Goal: Transaction & Acquisition: Purchase product/service

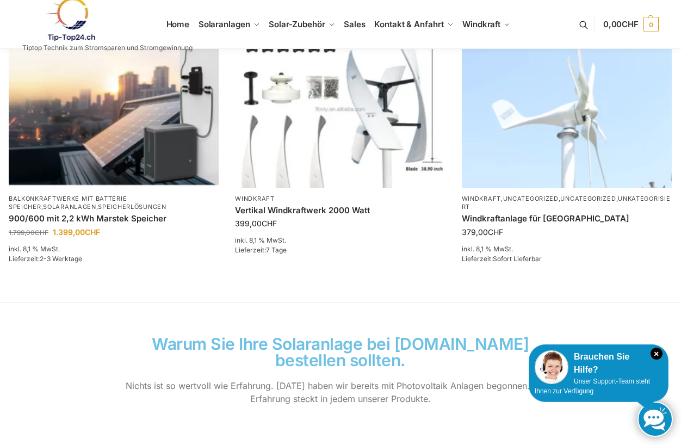
scroll to position [762, 0]
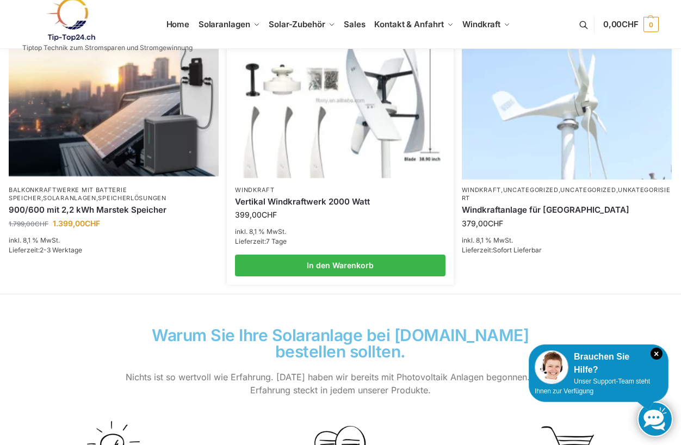
click at [313, 141] on img at bounding box center [340, 100] width 206 height 155
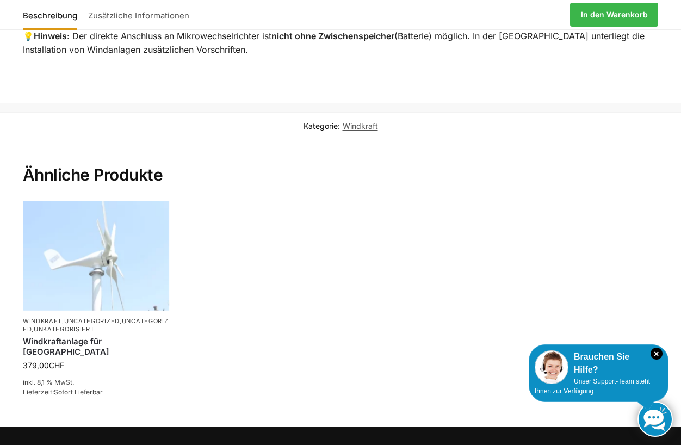
scroll to position [1197, 0]
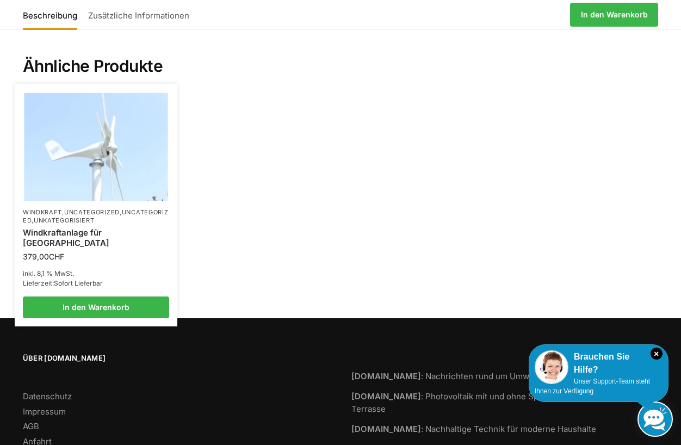
click at [83, 232] on link "Windkraftanlage für [GEOGRAPHIC_DATA]" at bounding box center [96, 237] width 146 height 21
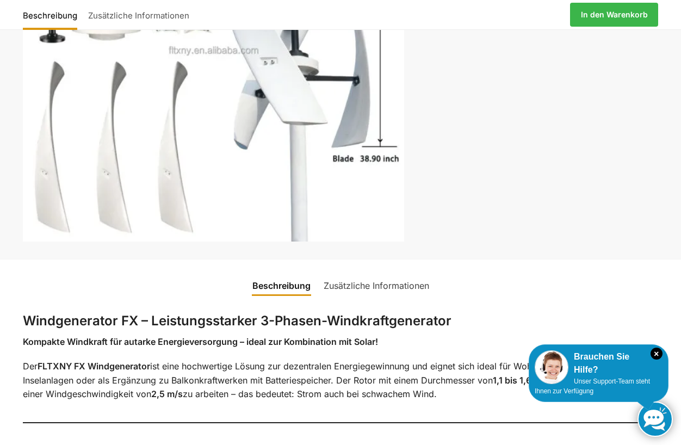
scroll to position [272, 0]
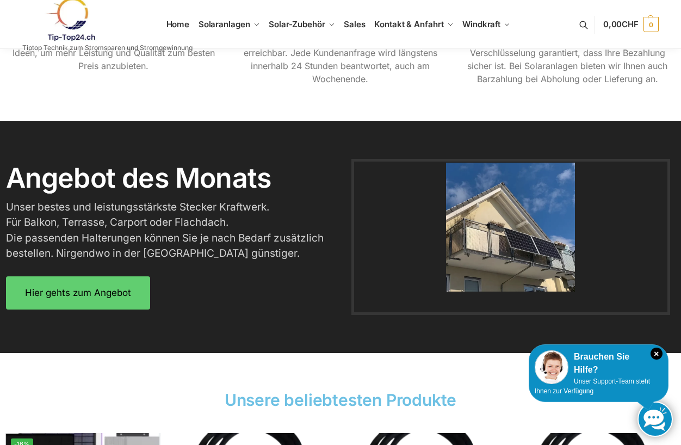
scroll to position [1252, 0]
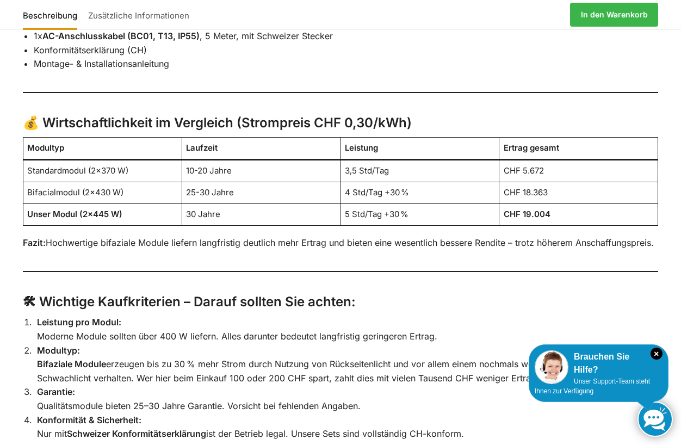
scroll to position [2013, 0]
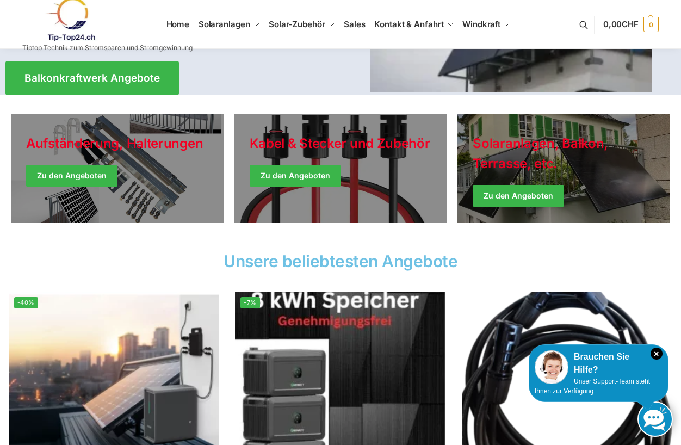
scroll to position [163, 0]
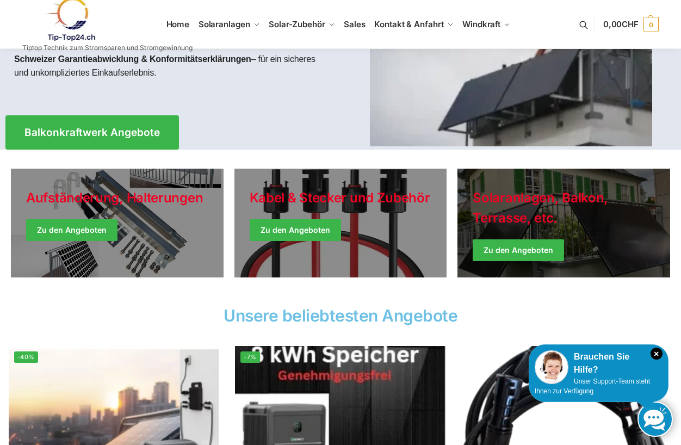
click at [527, 241] on link "Winter Jackets" at bounding box center [564, 223] width 213 height 109
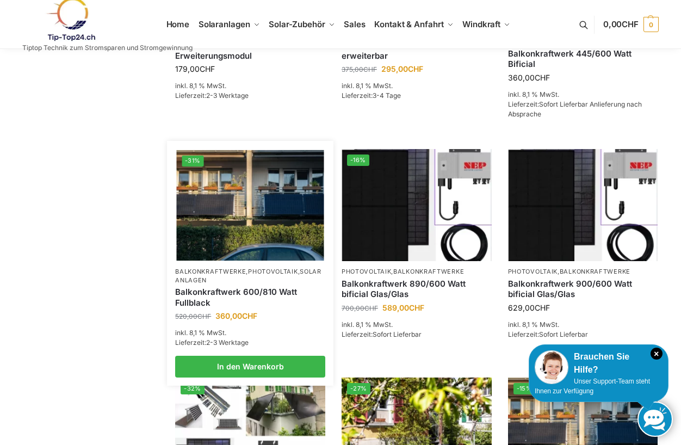
scroll to position [435, 0]
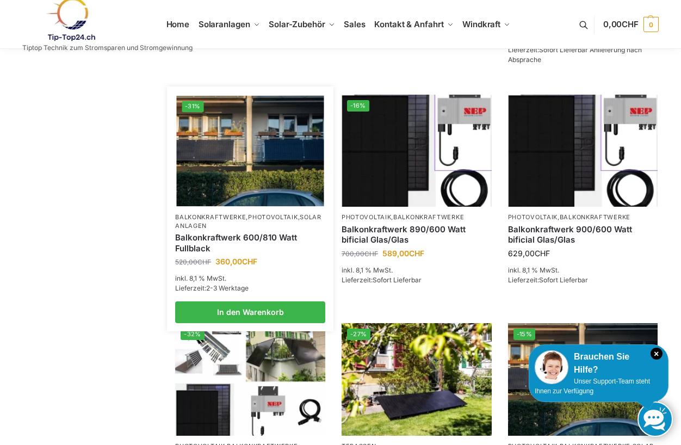
click at [255, 189] on img at bounding box center [250, 150] width 147 height 110
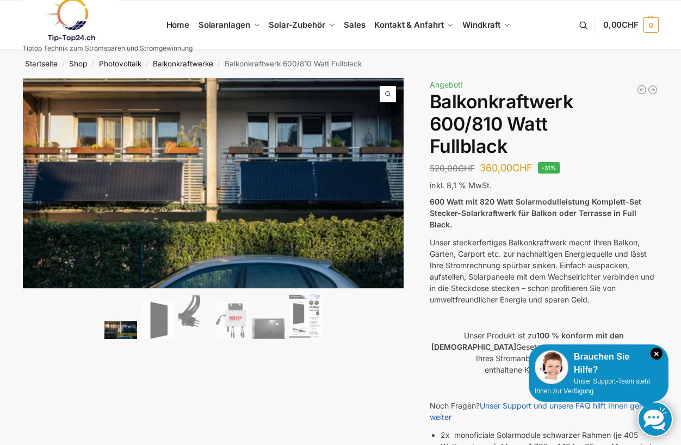
click at [386, 176] on link "Next" at bounding box center [386, 179] width 36 height 11
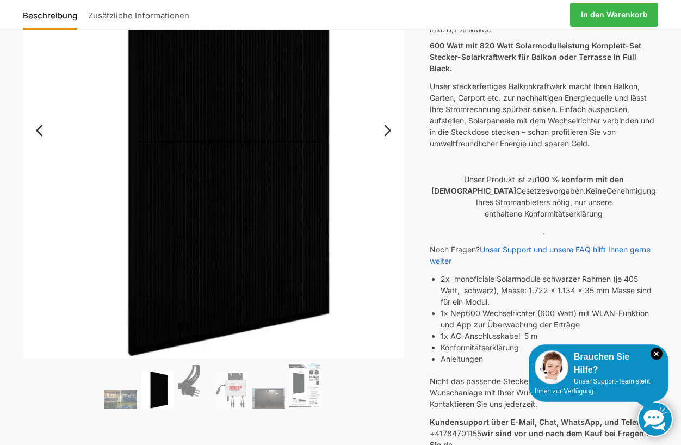
scroll to position [163, 0]
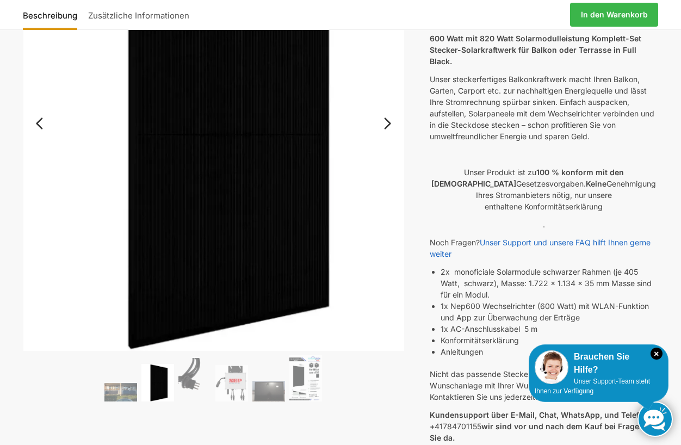
click at [390, 124] on link "Next" at bounding box center [386, 129] width 36 height 11
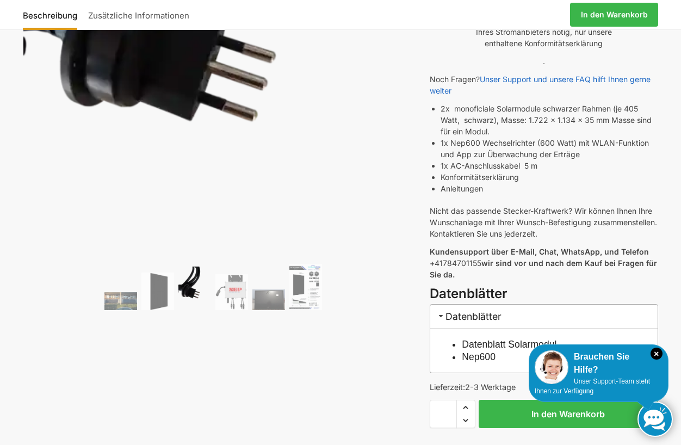
scroll to position [272, 0]
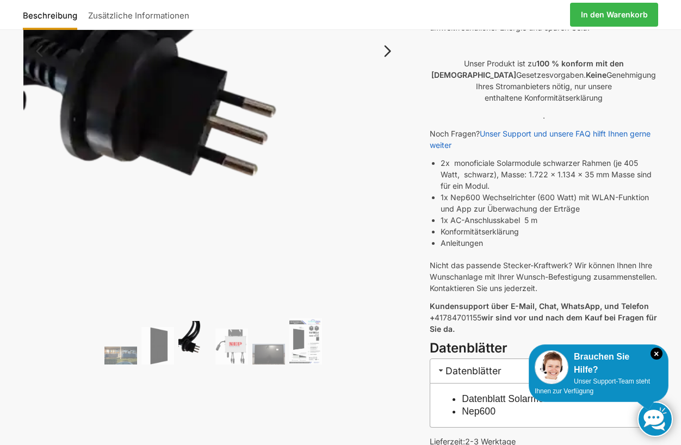
click at [391, 51] on link "Next" at bounding box center [386, 56] width 36 height 11
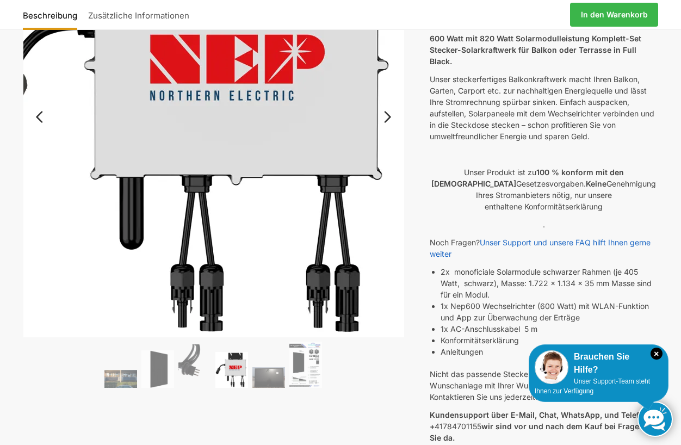
scroll to position [109, 0]
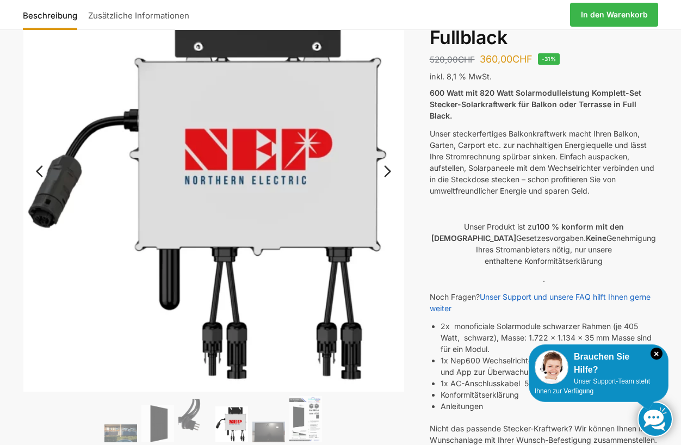
click at [385, 171] on link "Next" at bounding box center [386, 176] width 36 height 11
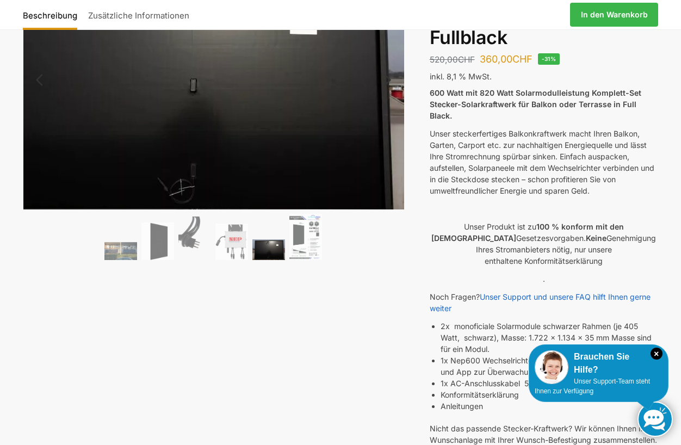
click at [395, 113] on img at bounding box center [188, 86] width 435 height 274
click at [371, 117] on img at bounding box center [191, 85] width 435 height 274
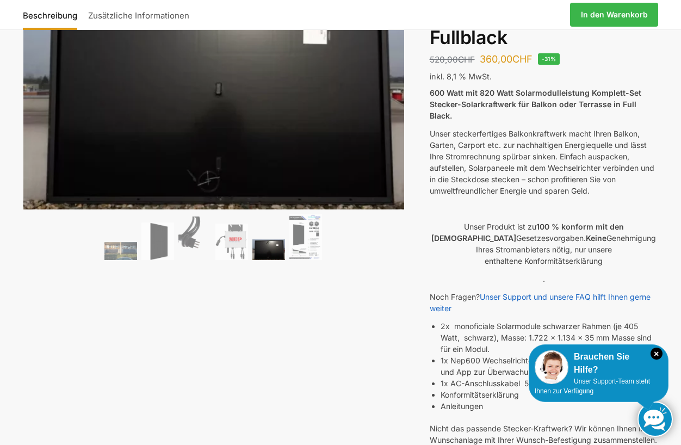
click at [404, 115] on div "🔍 Previous Next Beschreibung Zusätzliche Informationen 520,00 CHF Ursprüngliche…" at bounding box center [340, 338] width 681 height 738
click at [311, 239] on img at bounding box center [305, 237] width 33 height 46
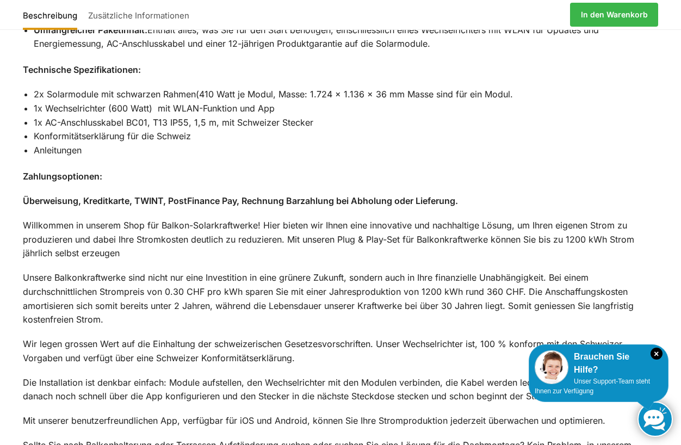
scroll to position [1143, 0]
